Goal: Task Accomplishment & Management: Use online tool/utility

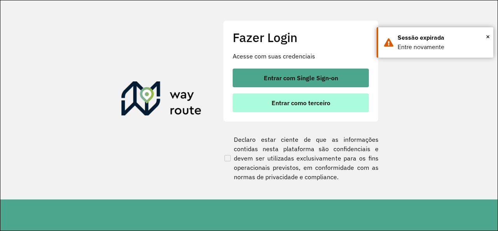
click at [332, 102] on button "Entrar como terceiro" at bounding box center [301, 102] width 136 height 19
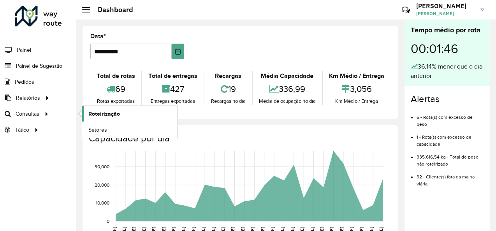
click at [105, 116] on span "Roteirização" at bounding box center [104, 114] width 32 height 8
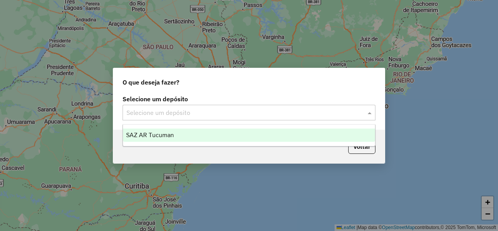
click at [179, 113] on input "text" at bounding box center [242, 112] width 230 height 9
click at [183, 133] on div "SAZ AR Tucuman" at bounding box center [249, 134] width 252 height 13
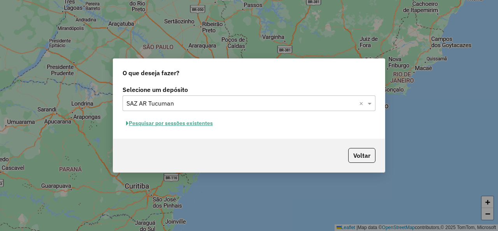
click at [180, 125] on button "Pesquisar por sessões existentes" at bounding box center [170, 123] width 94 height 12
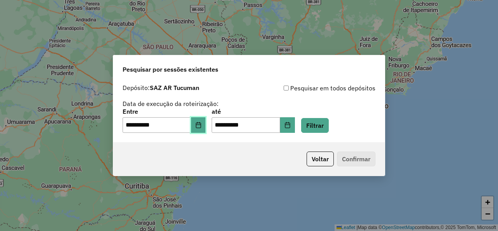
click at [201, 128] on icon "Choose Date" at bounding box center [198, 125] width 6 height 6
drag, startPoint x: 346, startPoint y: 57, endPoint x: 346, endPoint y: 70, distance: 12.8
click at [346, 57] on div "Pesquisar por sessões existentes" at bounding box center [249, 67] width 272 height 25
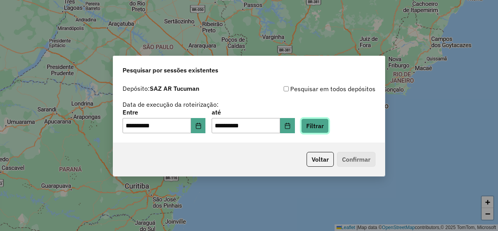
click at [329, 133] on button "Filtrar" at bounding box center [315, 125] width 28 height 15
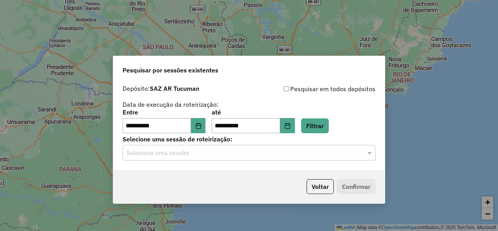
click at [220, 154] on input "text" at bounding box center [242, 152] width 230 height 9
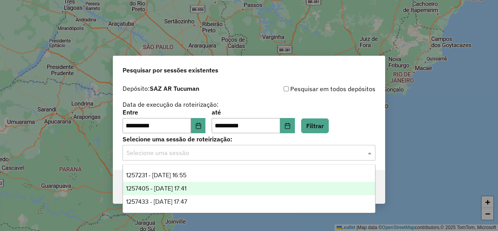
click at [211, 186] on div "1257405 - 02/09/2025 17:41" at bounding box center [249, 188] width 252 height 13
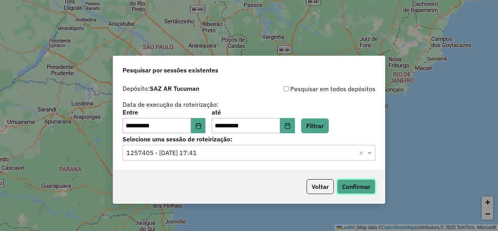
click at [367, 190] on button "Confirmar" at bounding box center [356, 186] width 39 height 15
click at [260, 152] on input "text" at bounding box center [242, 152] width 230 height 9
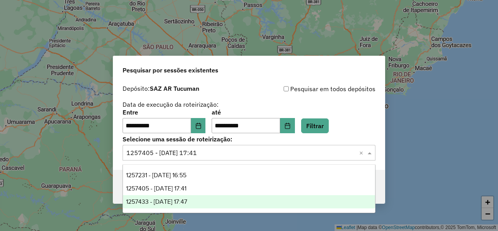
click at [237, 202] on div "1257433 - 02/09/2025 17:47" at bounding box center [249, 201] width 252 height 13
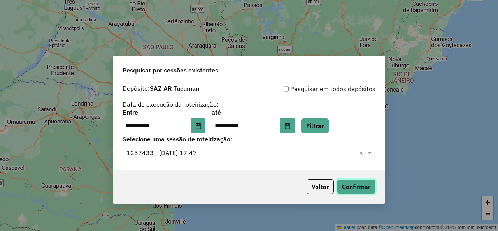
click at [353, 188] on button "Confirmar" at bounding box center [356, 186] width 39 height 15
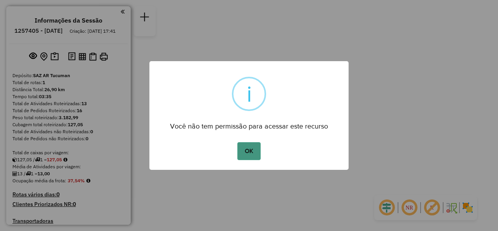
click at [252, 149] on button "OK" at bounding box center [248, 151] width 23 height 18
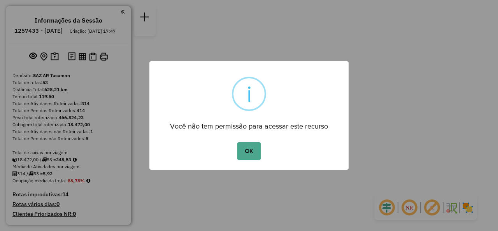
click at [255, 153] on button "OK" at bounding box center [248, 151] width 23 height 18
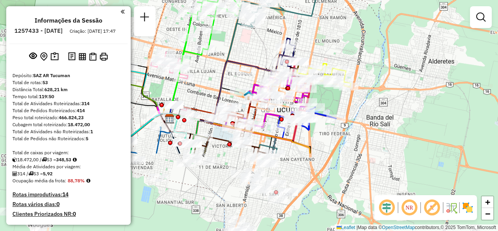
drag, startPoint x: 241, startPoint y: 138, endPoint x: 297, endPoint y: 37, distance: 115.4
click at [297, 37] on div "Janela de atendimento Grade de atendimento Capacidade Transportadoras Veículos …" at bounding box center [249, 115] width 498 height 231
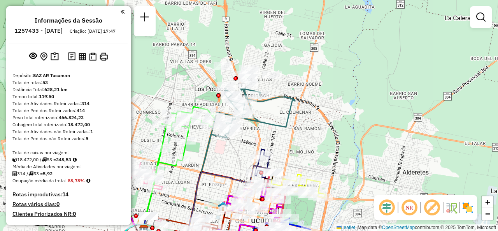
click at [238, 189] on div "Janela de atendimento Grade de atendimento Capacidade Transportadoras Veículos …" at bounding box center [249, 115] width 498 height 231
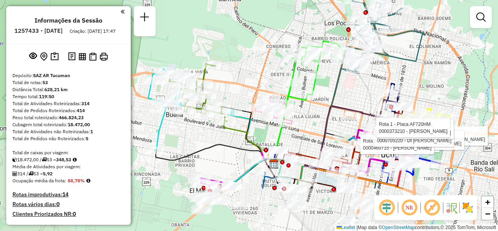
drag, startPoint x: 206, startPoint y: 140, endPoint x: 336, endPoint y: 74, distance: 145.7
click at [336, 74] on icon at bounding box center [360, 83] width 130 height 169
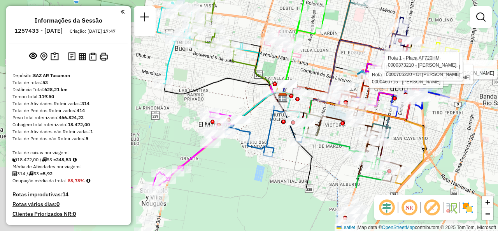
drag, startPoint x: 253, startPoint y: 127, endPoint x: 249, endPoint y: 87, distance: 40.6
click at [250, 88] on div "Rota 1 - Placa AF720HM 0000469722 - [PERSON_NAME] Rota 1 - Placa AF720HM 000044…" at bounding box center [249, 115] width 498 height 231
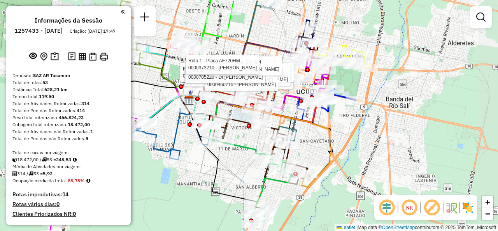
drag, startPoint x: 309, startPoint y: 167, endPoint x: 218, endPoint y: 183, distance: 92.1
click at [218, 183] on icon at bounding box center [220, 151] width 80 height 113
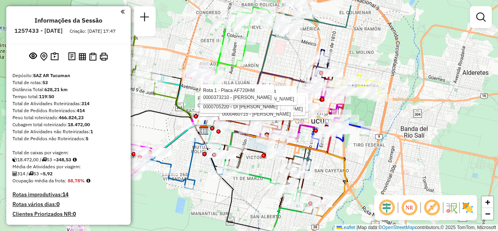
drag, startPoint x: 297, startPoint y: 128, endPoint x: 329, endPoint y: 160, distance: 45.7
click at [328, 163] on div "Rota 1 - Placa AF720HM 0000469722 - [PERSON_NAME] Rota 1 - Placa AF720HM 000044…" at bounding box center [249, 115] width 498 height 231
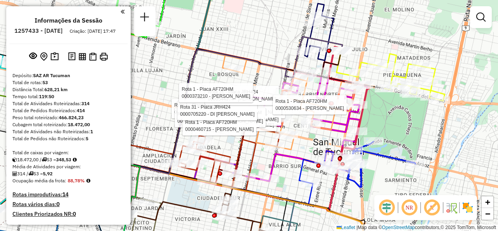
select select "**********"
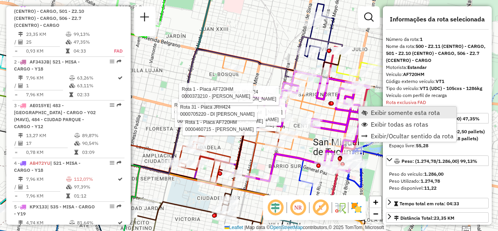
scroll to position [277, 0]
click at [381, 110] on span "Exibir somente esta rota" at bounding box center [405, 112] width 69 height 6
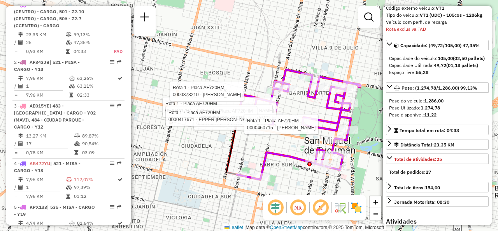
scroll to position [78, 0]
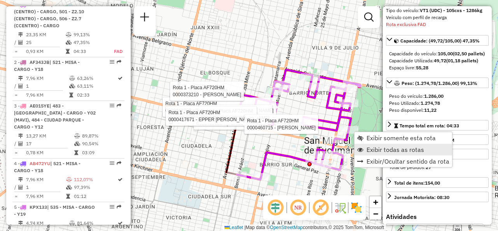
click at [367, 148] on span "Exibir todas as rotas" at bounding box center [396, 149] width 58 height 6
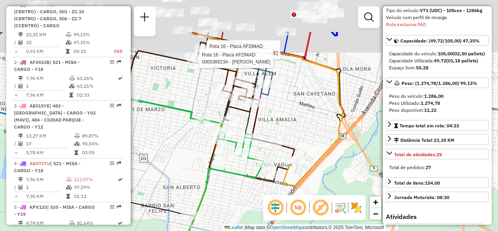
drag, startPoint x: 243, startPoint y: 110, endPoint x: 236, endPoint y: 129, distance: 20.0
click at [236, 129] on div "Rota 1 - Placa AF720HM 0000441707 - [PERSON_NAME] [PERSON_NAME] 1 - Placa AF720…" at bounding box center [249, 115] width 498 height 231
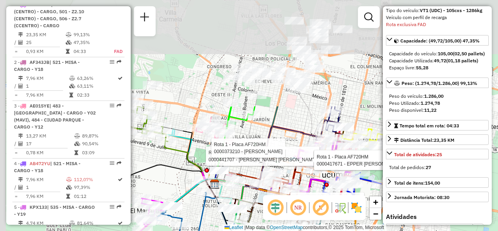
click at [313, 230] on html "Aguarde... Pop-up bloqueado! Seu navegador bloqueou automáticamente a abertura …" at bounding box center [249, 115] width 498 height 231
